Goal: Transaction & Acquisition: Subscribe to service/newsletter

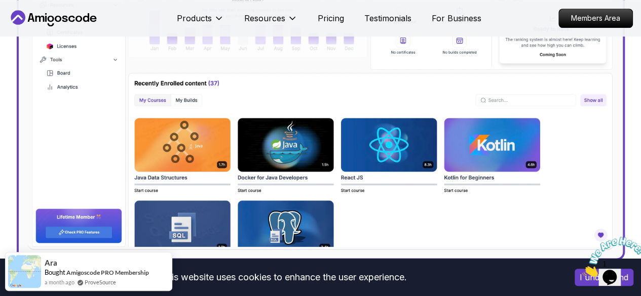
scroll to position [470, 0]
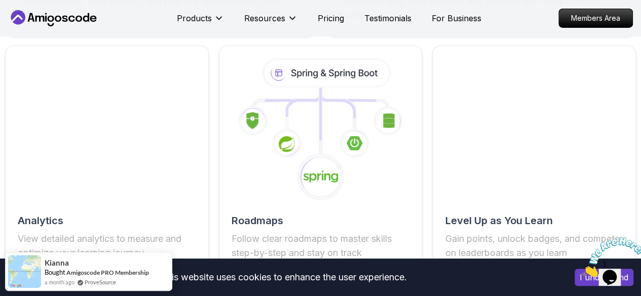
scroll to position [1865, 0]
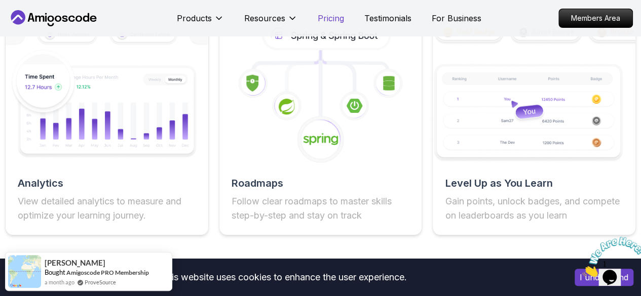
click at [331, 20] on p "Pricing" at bounding box center [331, 18] width 26 height 12
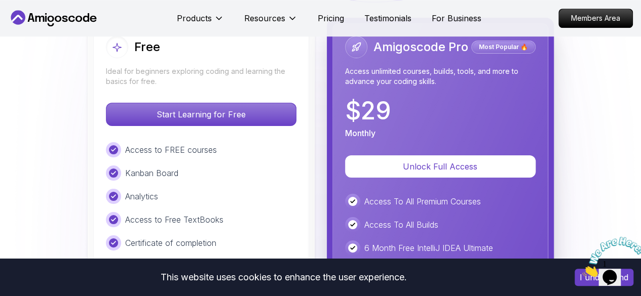
scroll to position [2333, 0]
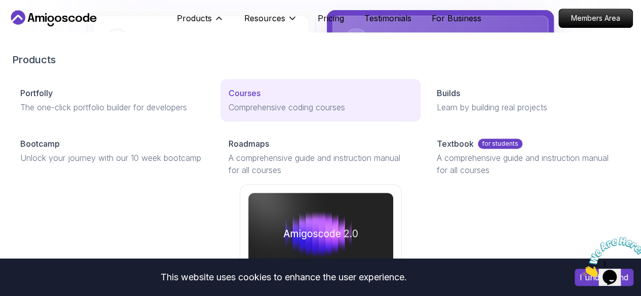
click at [220, 116] on link "Courses Comprehensive coding courses" at bounding box center [320, 100] width 200 height 43
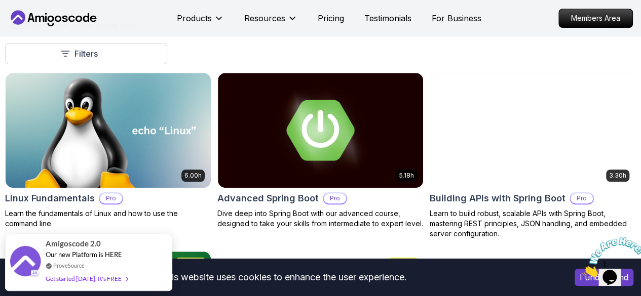
scroll to position [251, 0]
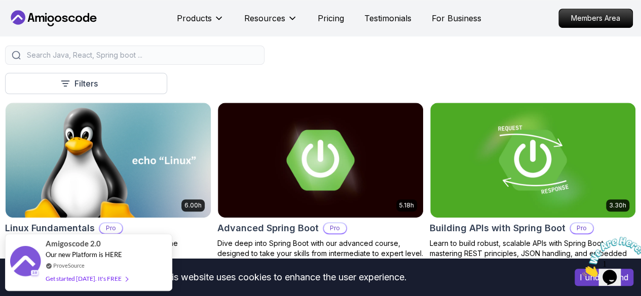
click at [0, 0] on p "Course" at bounding box center [0, 0] width 0 height 0
click at [0, 0] on icon at bounding box center [0, 0] width 0 height 0
click at [0, 0] on button "Pro" at bounding box center [0, 0] width 0 height 0
click at [0, 0] on icon at bounding box center [0, 0] width 0 height 0
click at [0, 0] on p "Pro" at bounding box center [0, 0] width 0 height 0
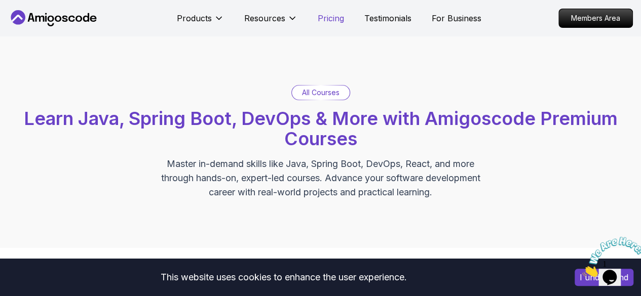
click at [329, 17] on p "Pricing" at bounding box center [331, 18] width 26 height 12
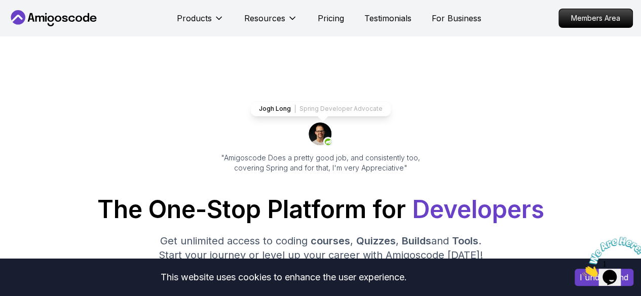
scroll to position [2153, 0]
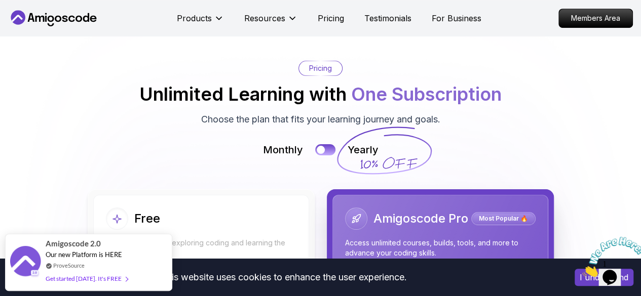
click at [325, 73] on p "Pricing" at bounding box center [320, 68] width 23 height 10
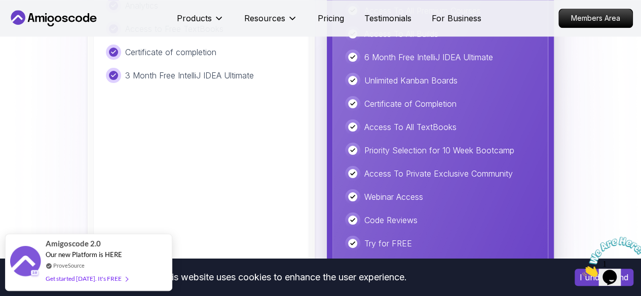
scroll to position [2434, 0]
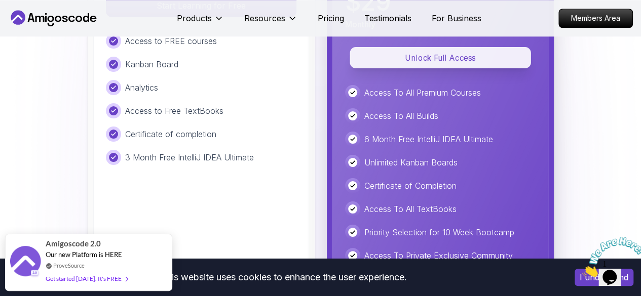
click at [409, 59] on p "Unlock Full Access" at bounding box center [440, 58] width 158 height 12
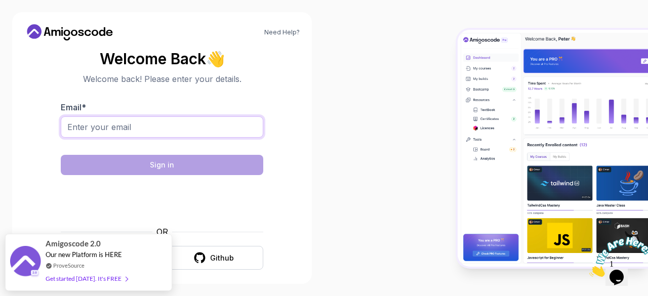
click at [122, 129] on input "Email *" at bounding box center [162, 126] width 203 height 21
type input "[EMAIL_ADDRESS][DOMAIN_NAME]"
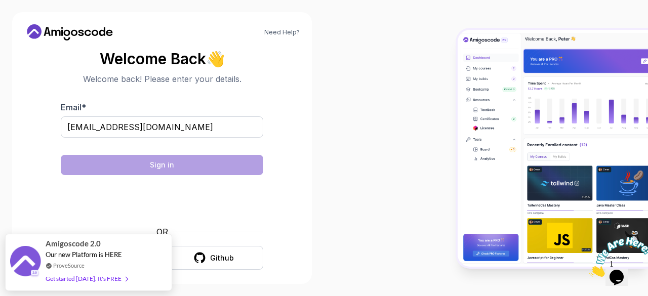
click at [36, 186] on section "Welcome Back 👋 Welcome back! Please enter your details. Email * [EMAIL_ADDRESS]…" at bounding box center [161, 161] width 275 height 240
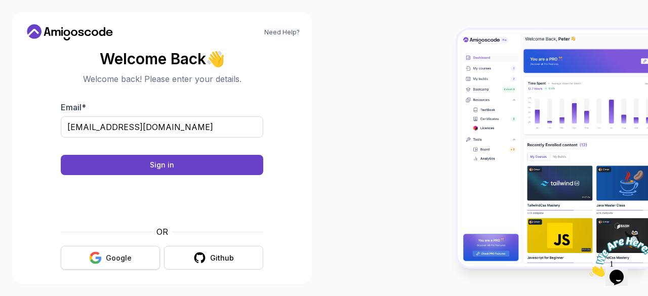
click at [119, 255] on div "Google" at bounding box center [119, 258] width 26 height 10
